Goal: Navigation & Orientation: Find specific page/section

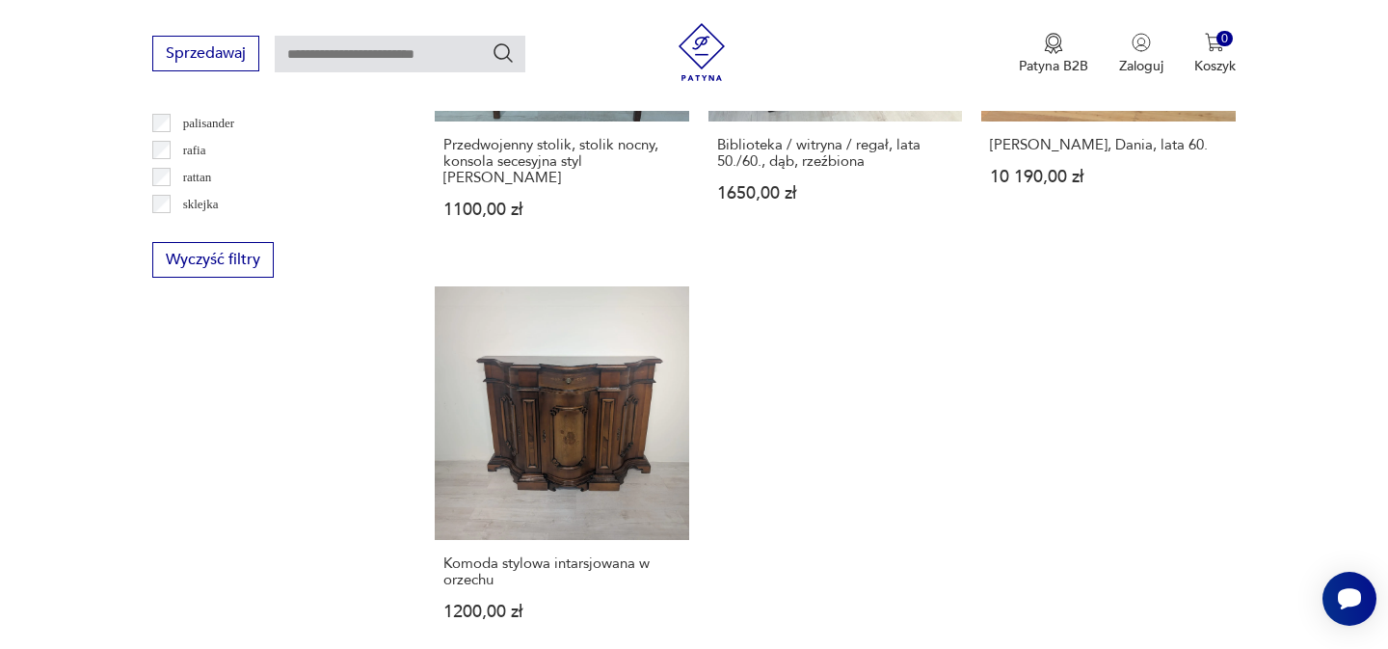
scroll to position [2793, 0]
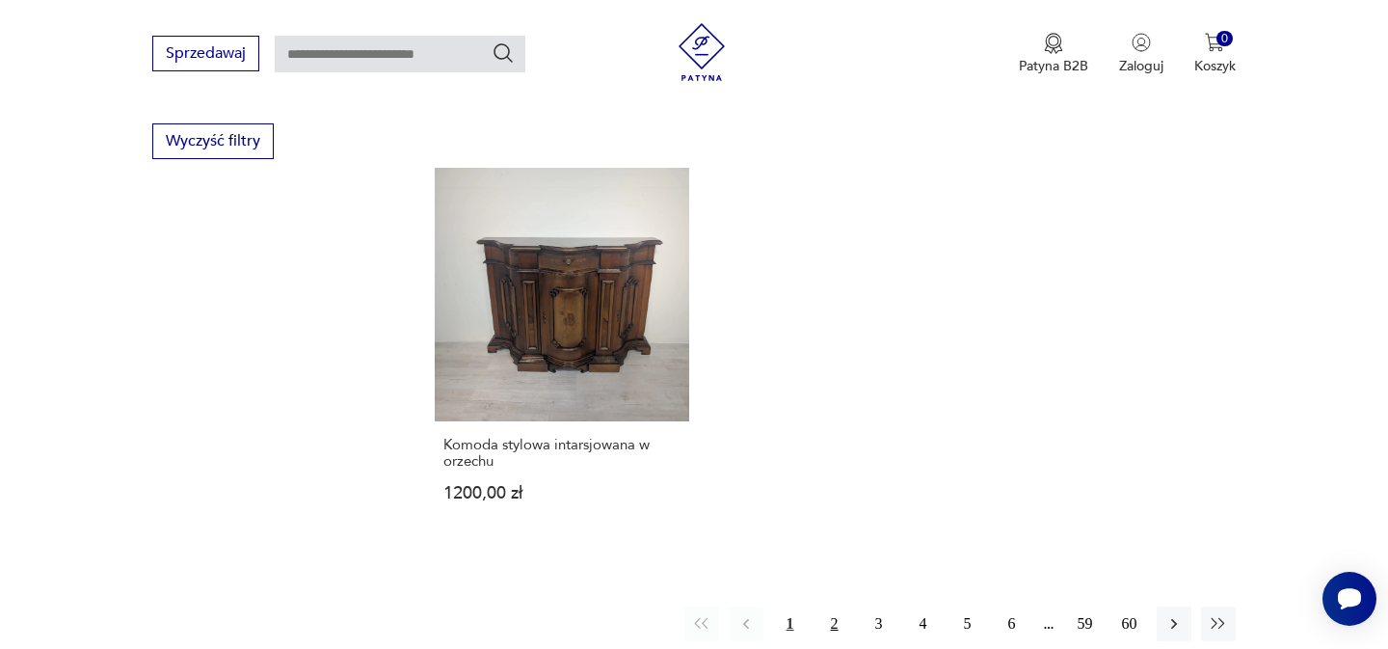
click at [839, 606] on button "2" at bounding box center [834, 623] width 35 height 35
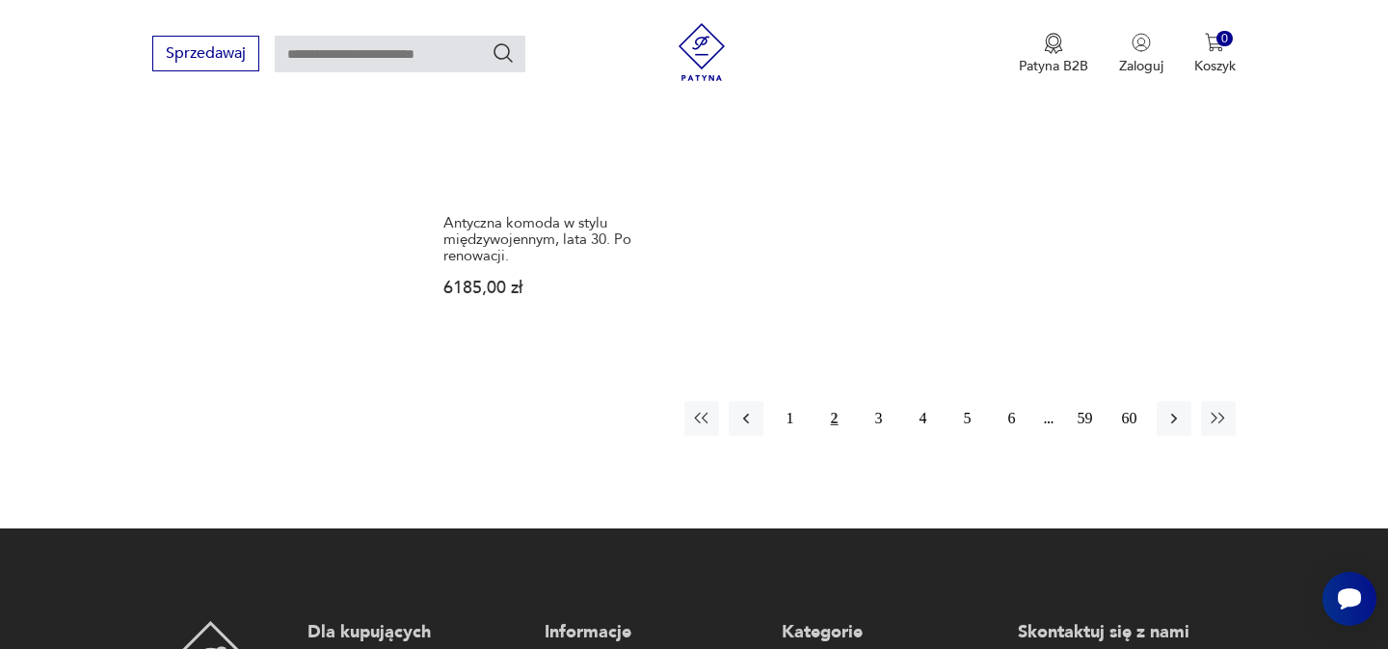
scroll to position [3058, 0]
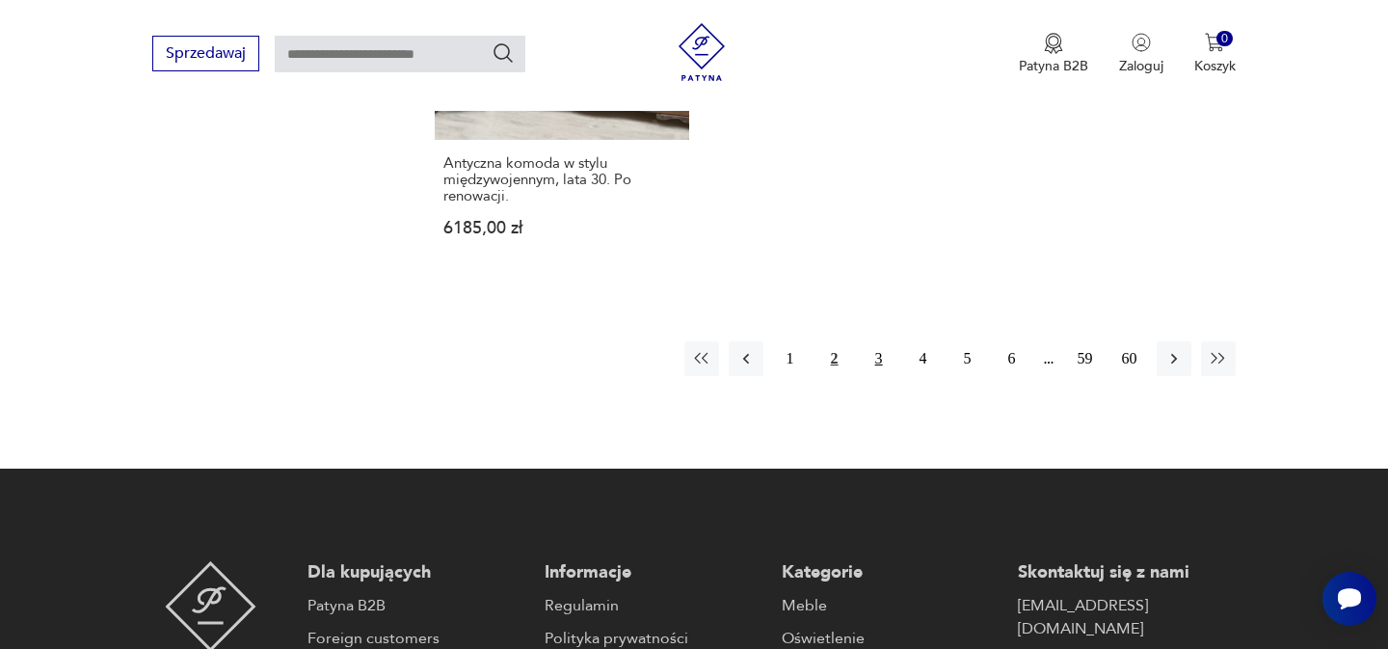
click at [865, 341] on button "3" at bounding box center [879, 358] width 35 height 35
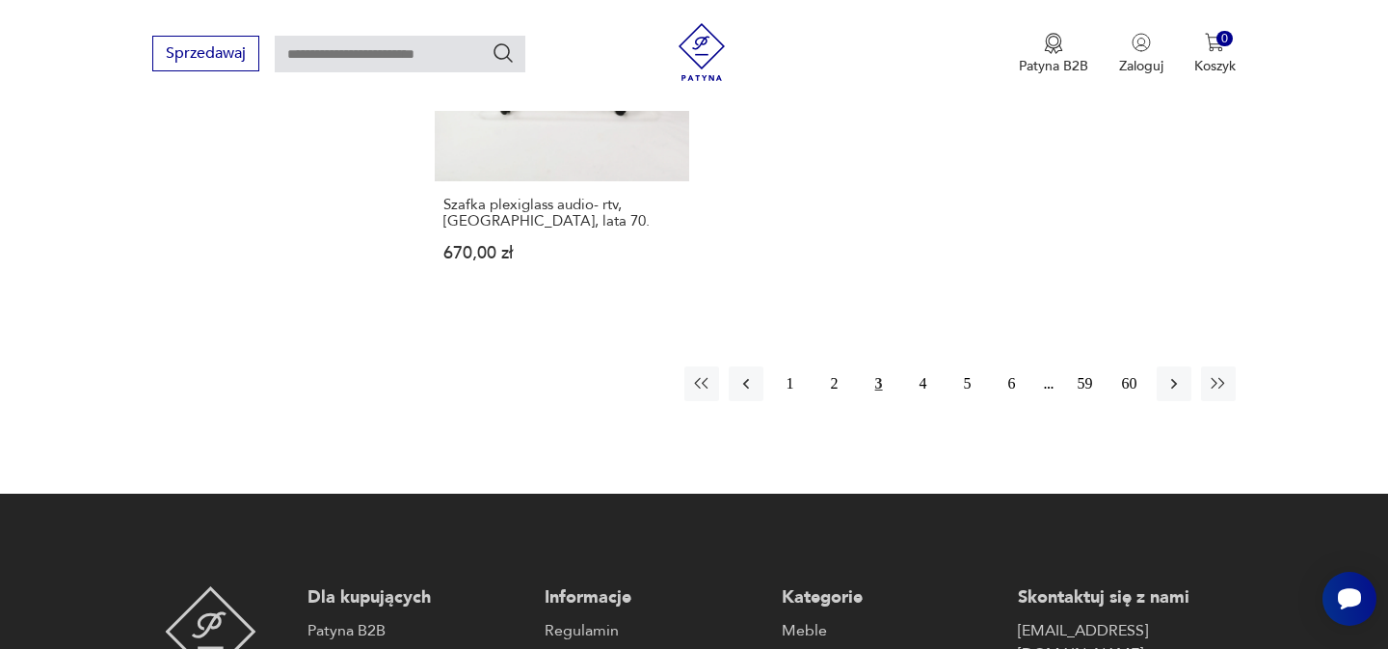
scroll to position [2966, 0]
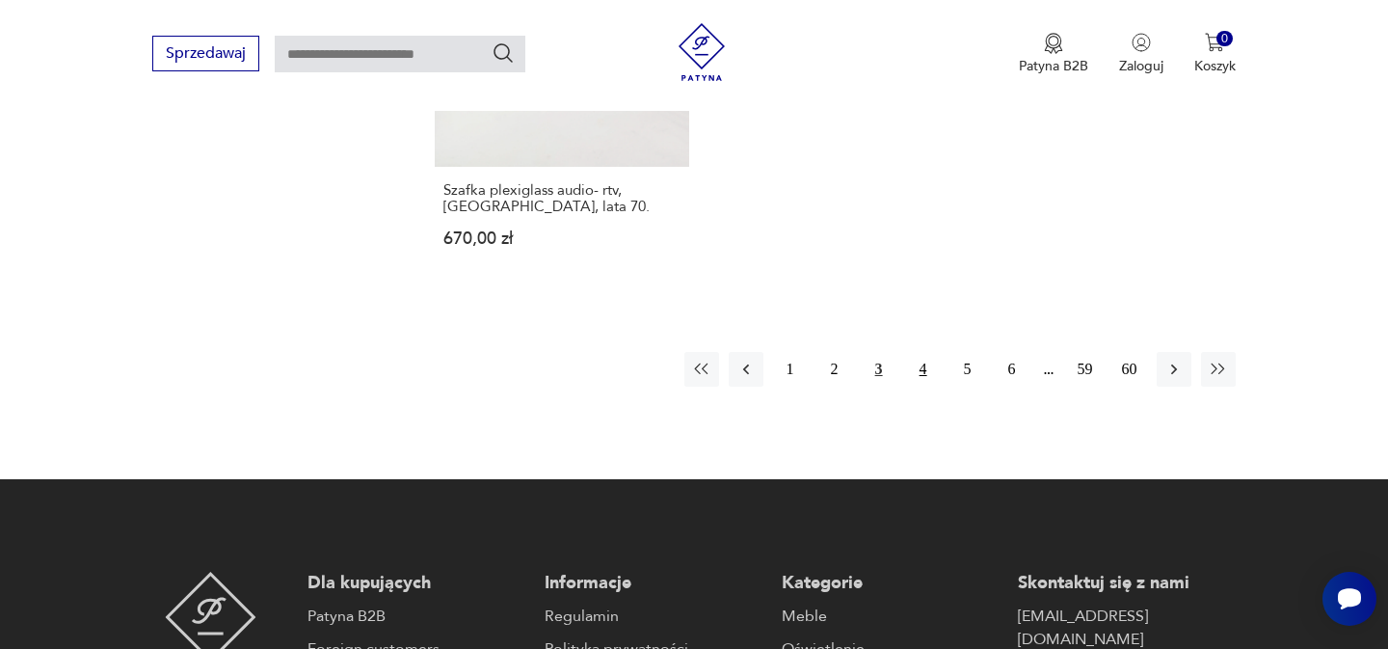
click at [920, 372] on button "4" at bounding box center [923, 369] width 35 height 35
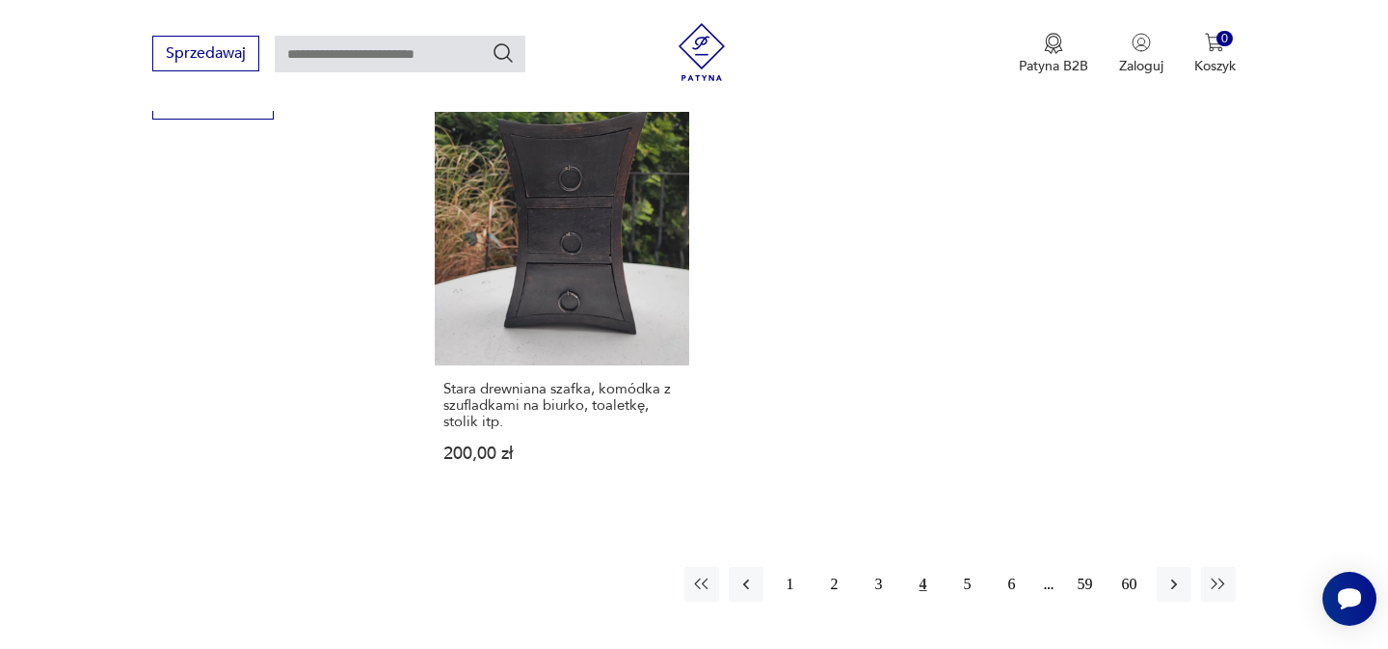
scroll to position [3045, 0]
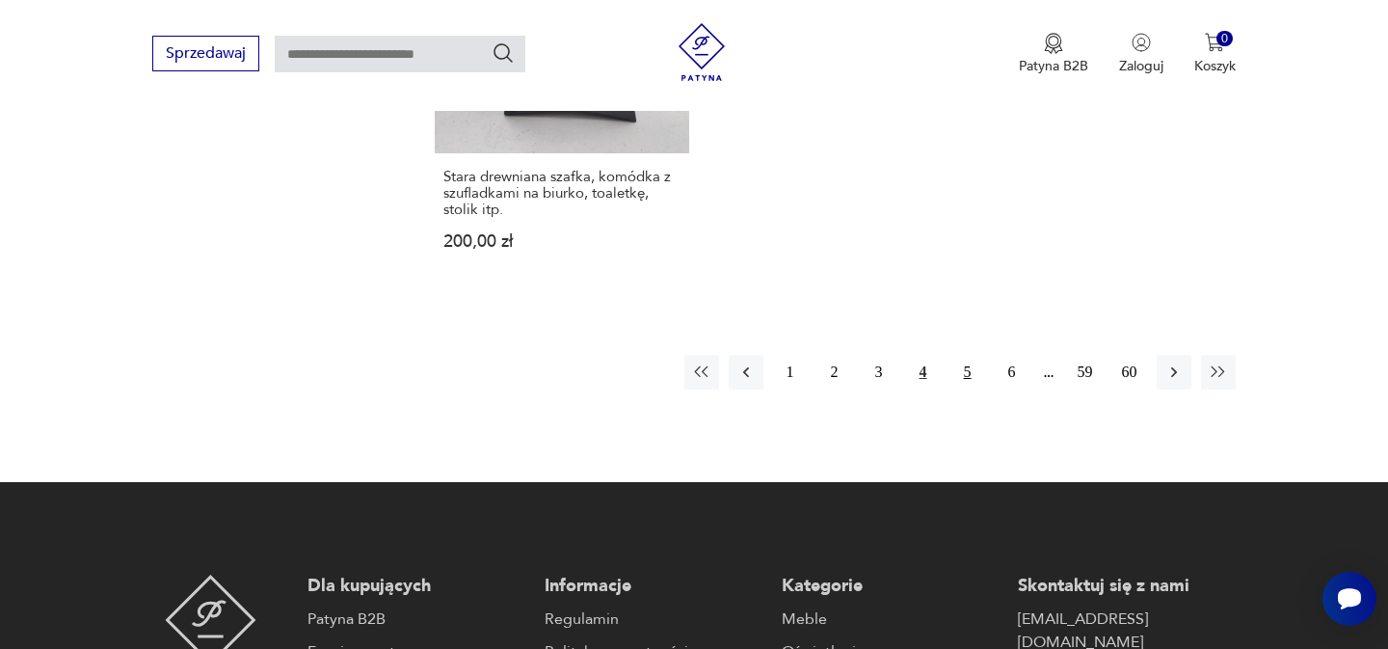
click at [967, 355] on button "5" at bounding box center [967, 372] width 35 height 35
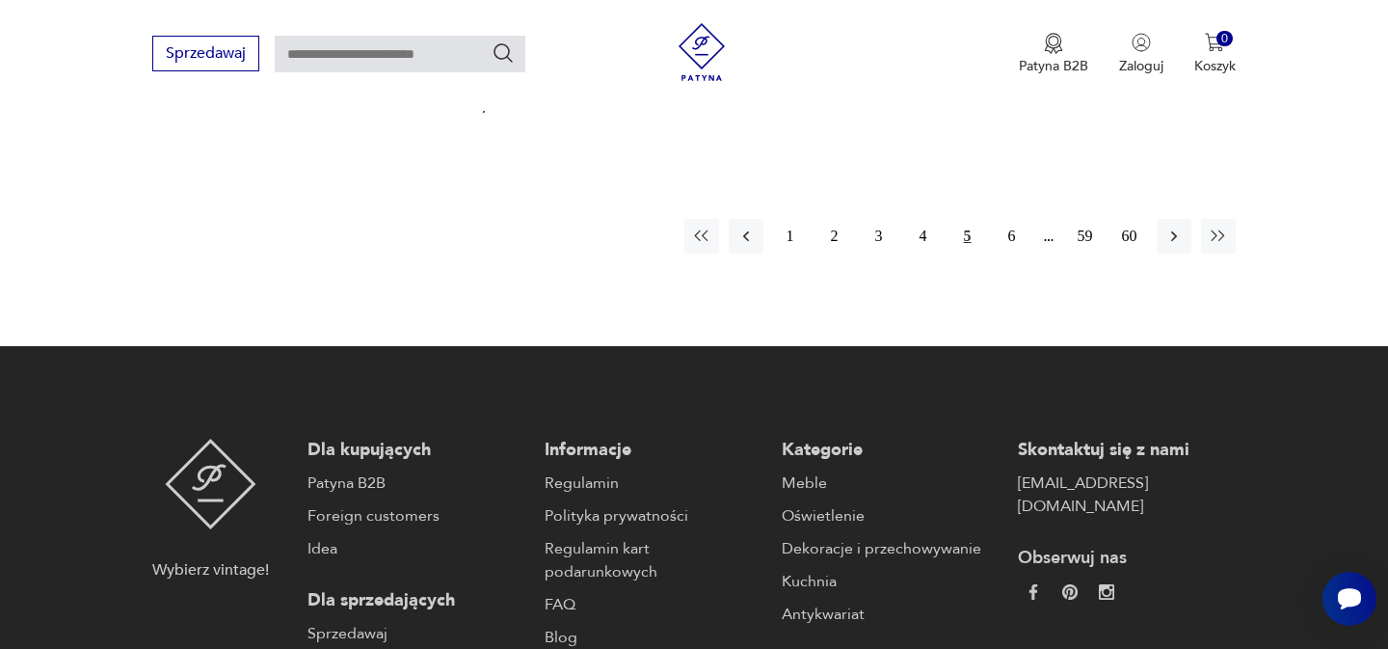
scroll to position [3208, 0]
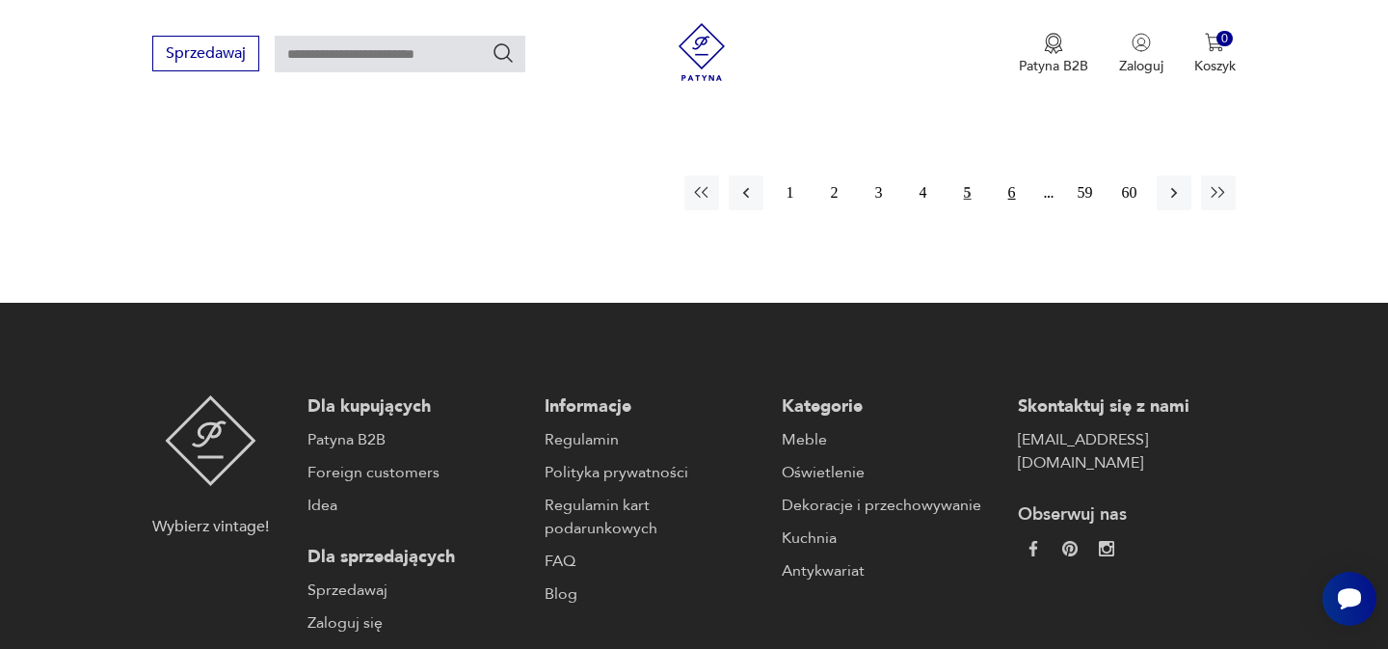
click at [1002, 175] on button "6" at bounding box center [1012, 192] width 35 height 35
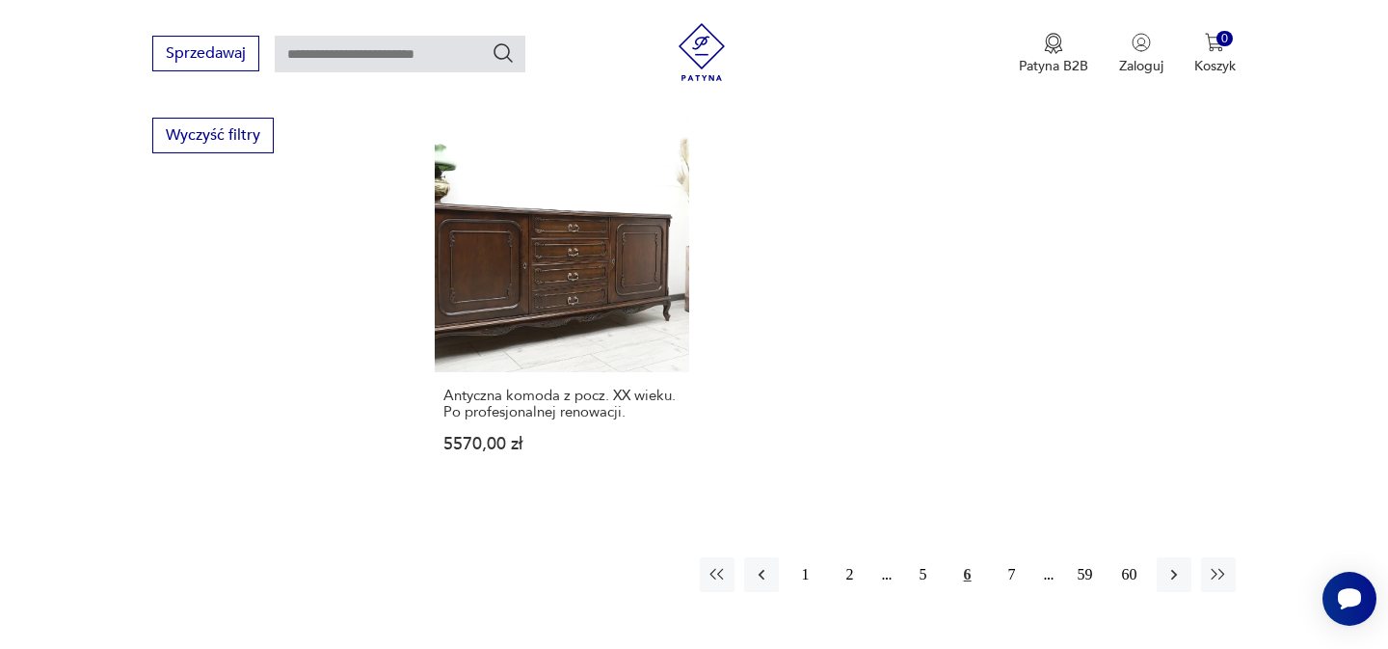
scroll to position [2883, 0]
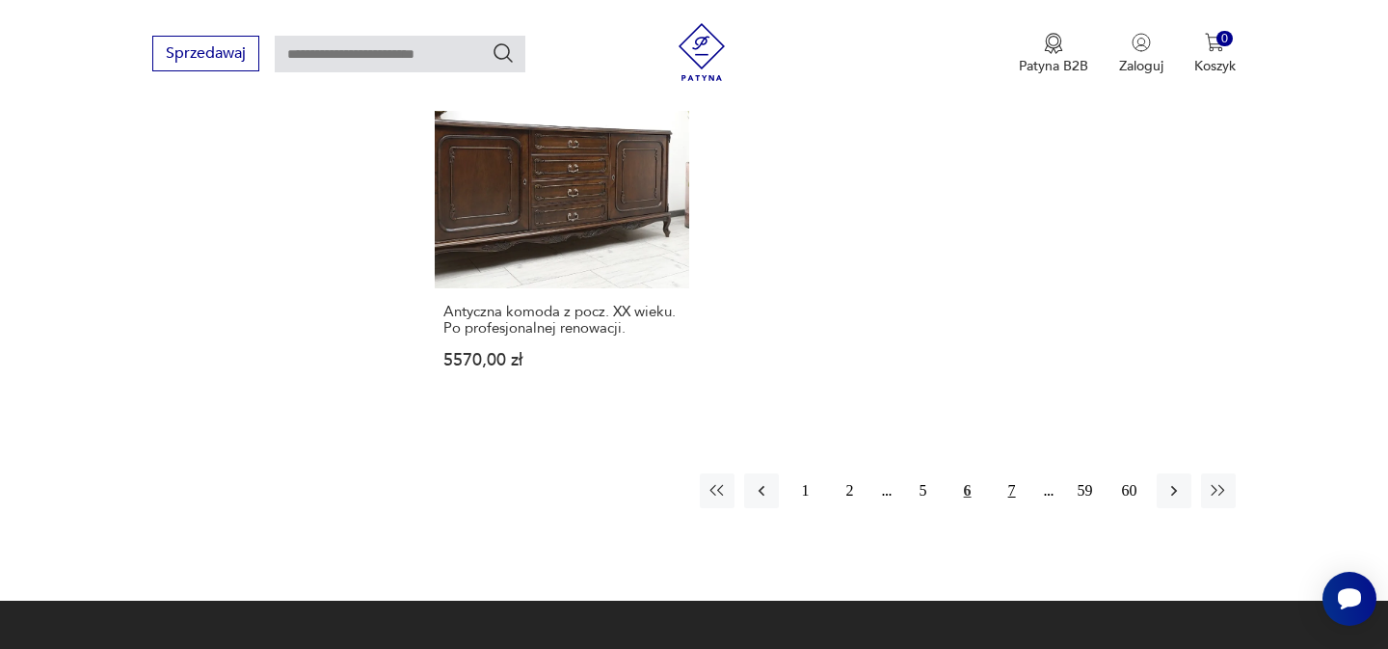
click at [1005, 473] on button "7" at bounding box center [1012, 490] width 35 height 35
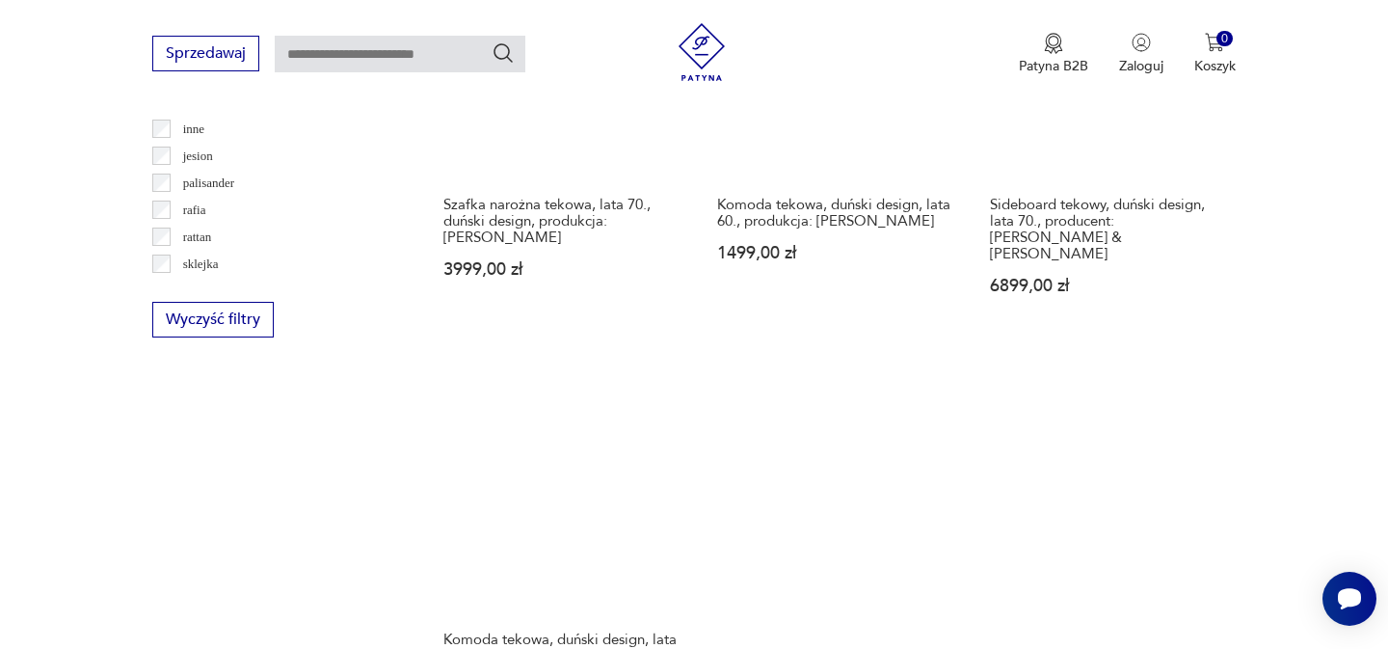
scroll to position [2870, 0]
